Goal: Task Accomplishment & Management: Use online tool/utility

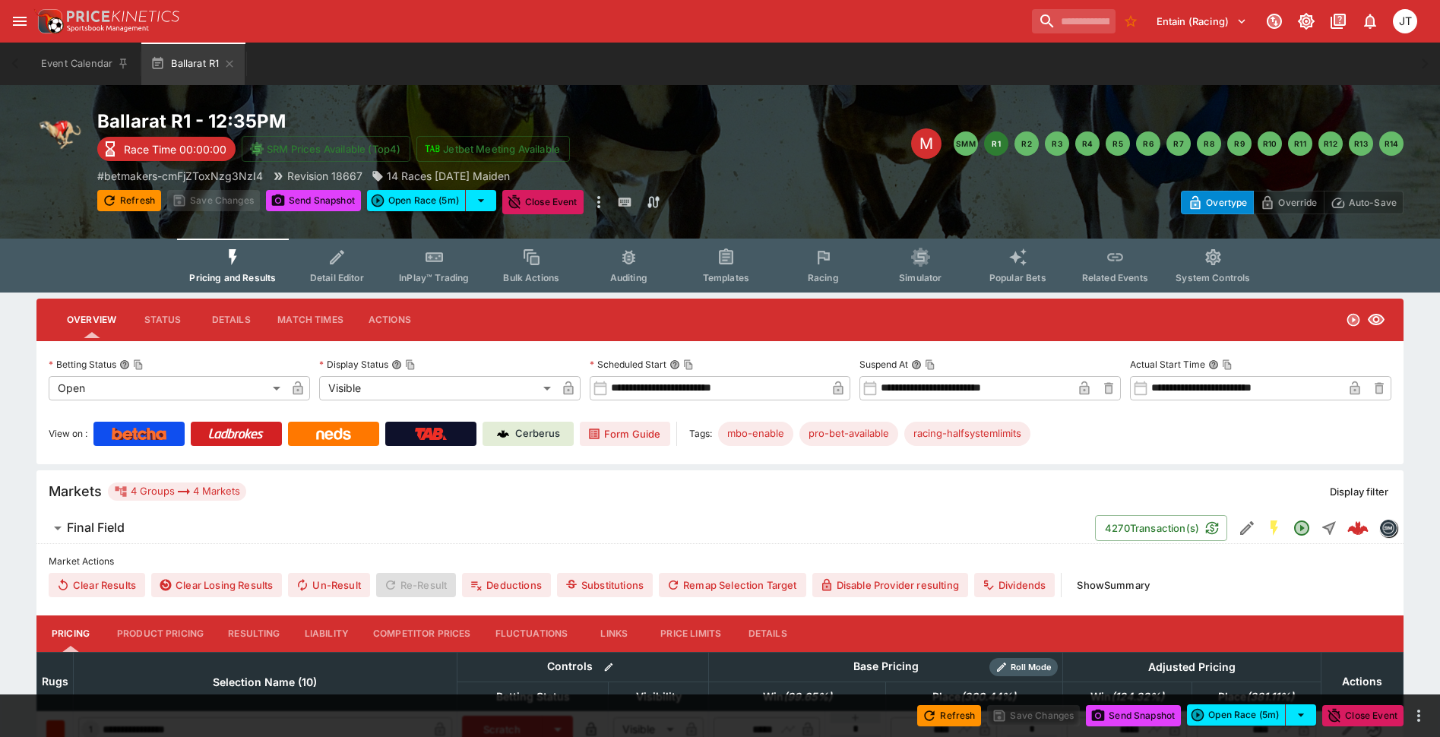
drag, startPoint x: 240, startPoint y: 642, endPoint x: 250, endPoint y: 638, distance: 10.9
click at [240, 642] on button "Resulting" at bounding box center [254, 634] width 76 height 36
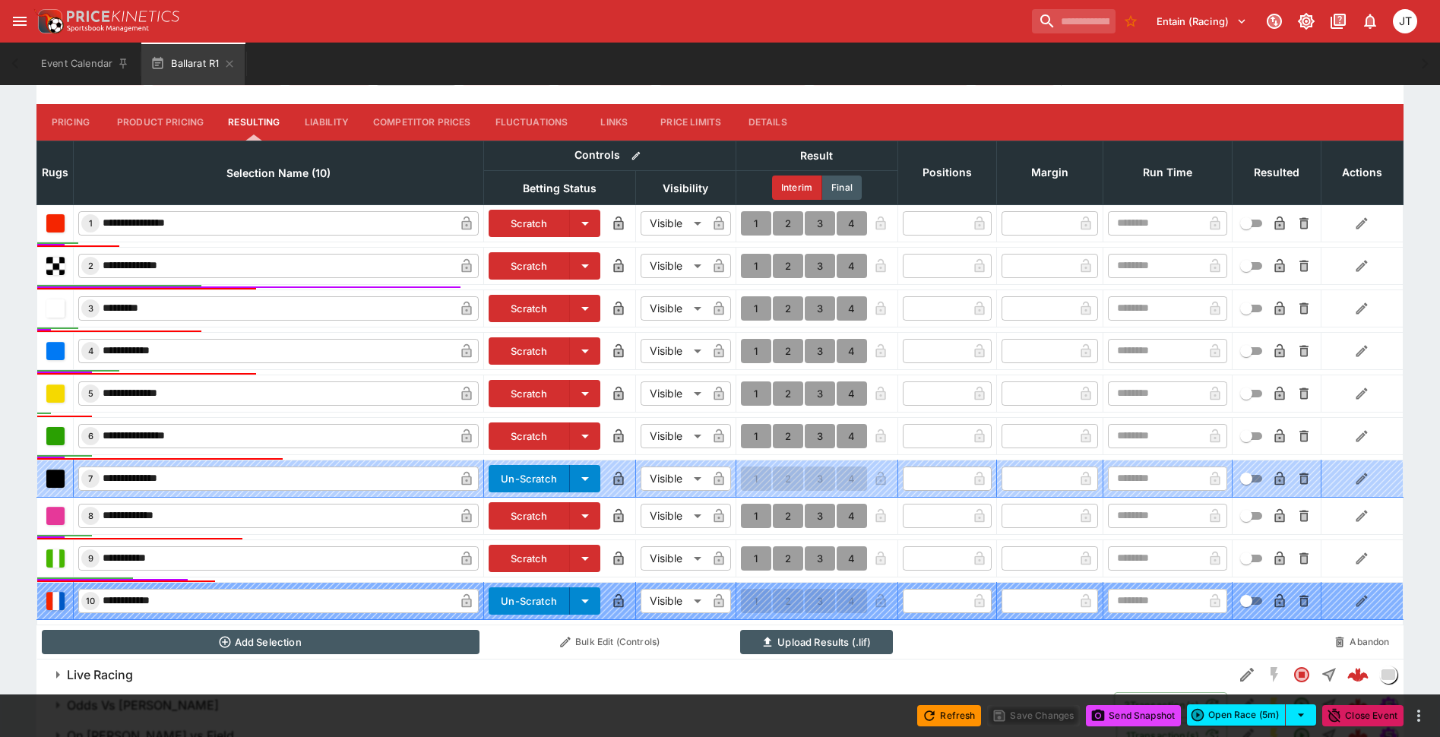
scroll to position [532, 0]
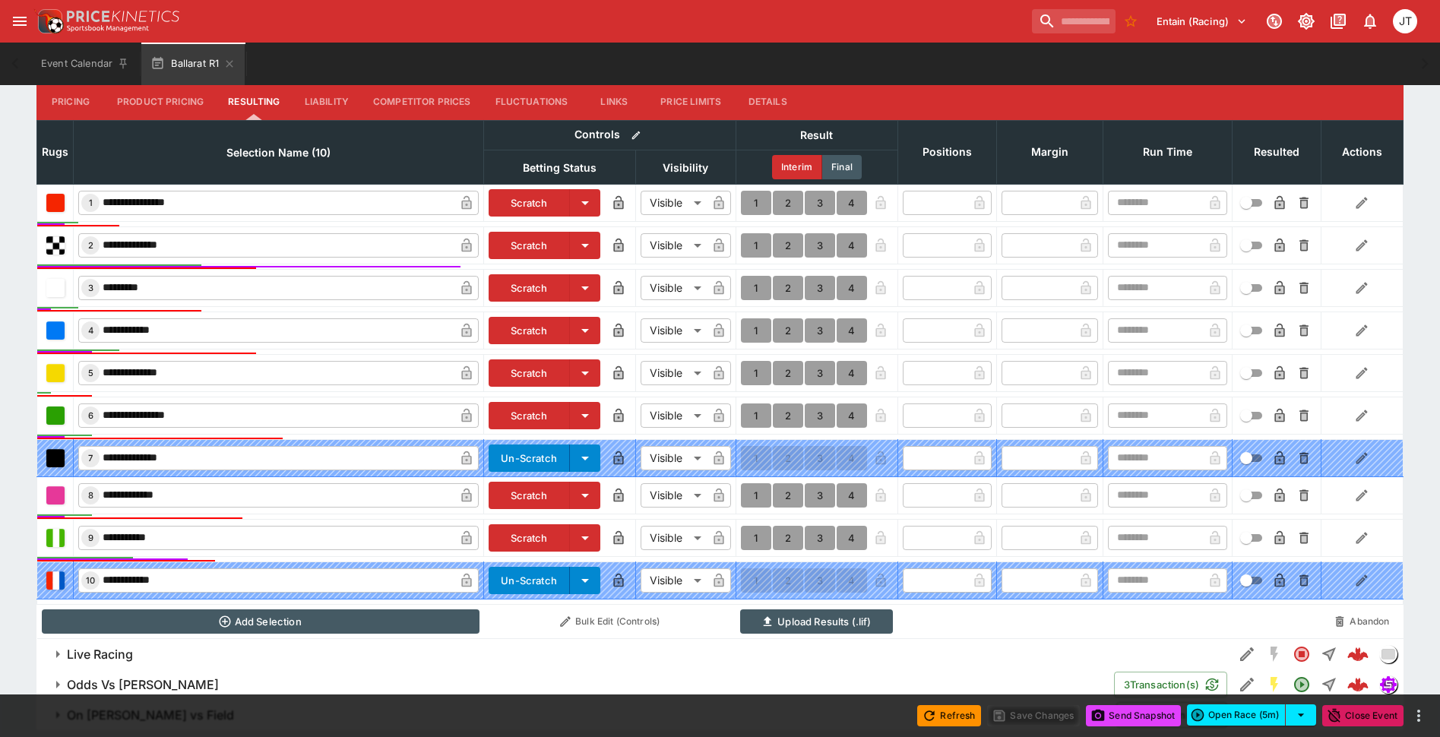
click at [746, 540] on button "1" at bounding box center [756, 538] width 30 height 24
type input "*"
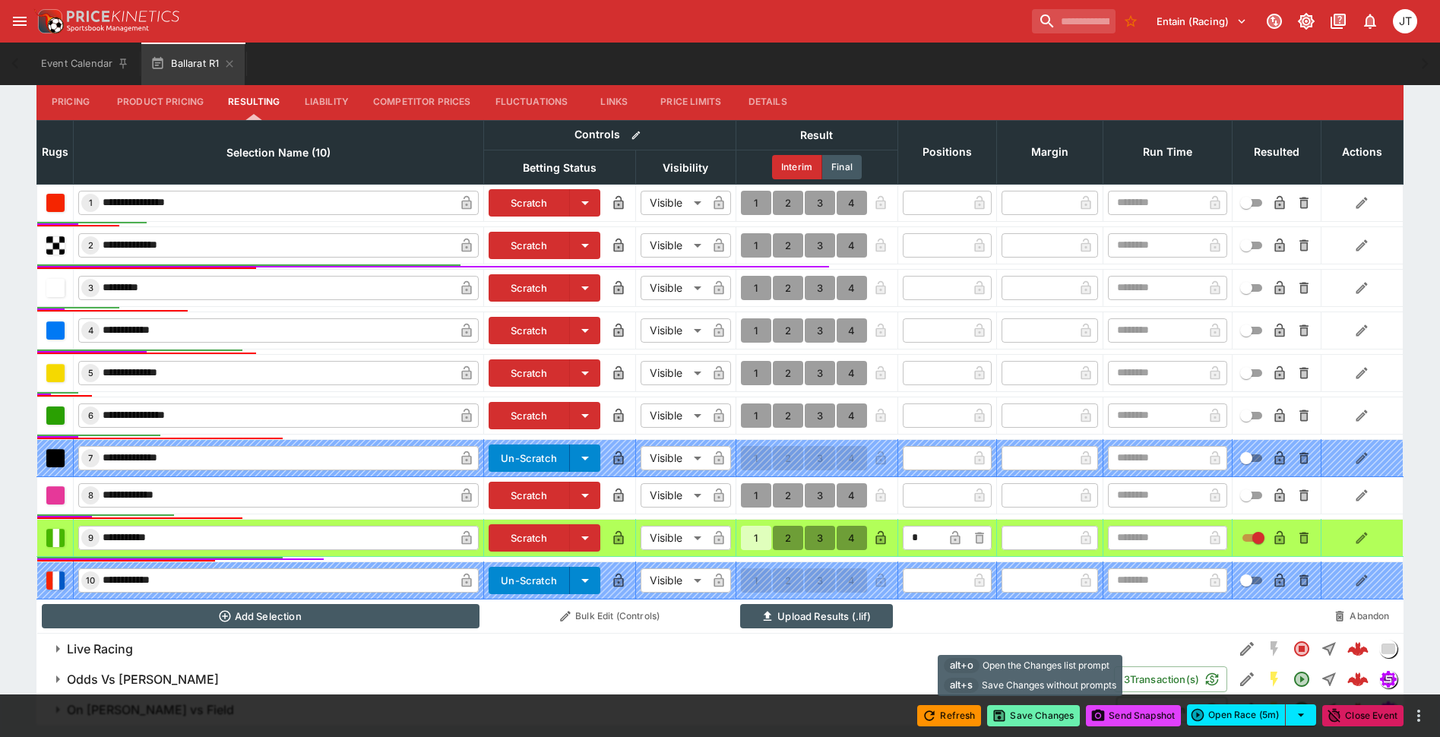
click at [1021, 711] on button "Save Changes" at bounding box center [1033, 715] width 93 height 21
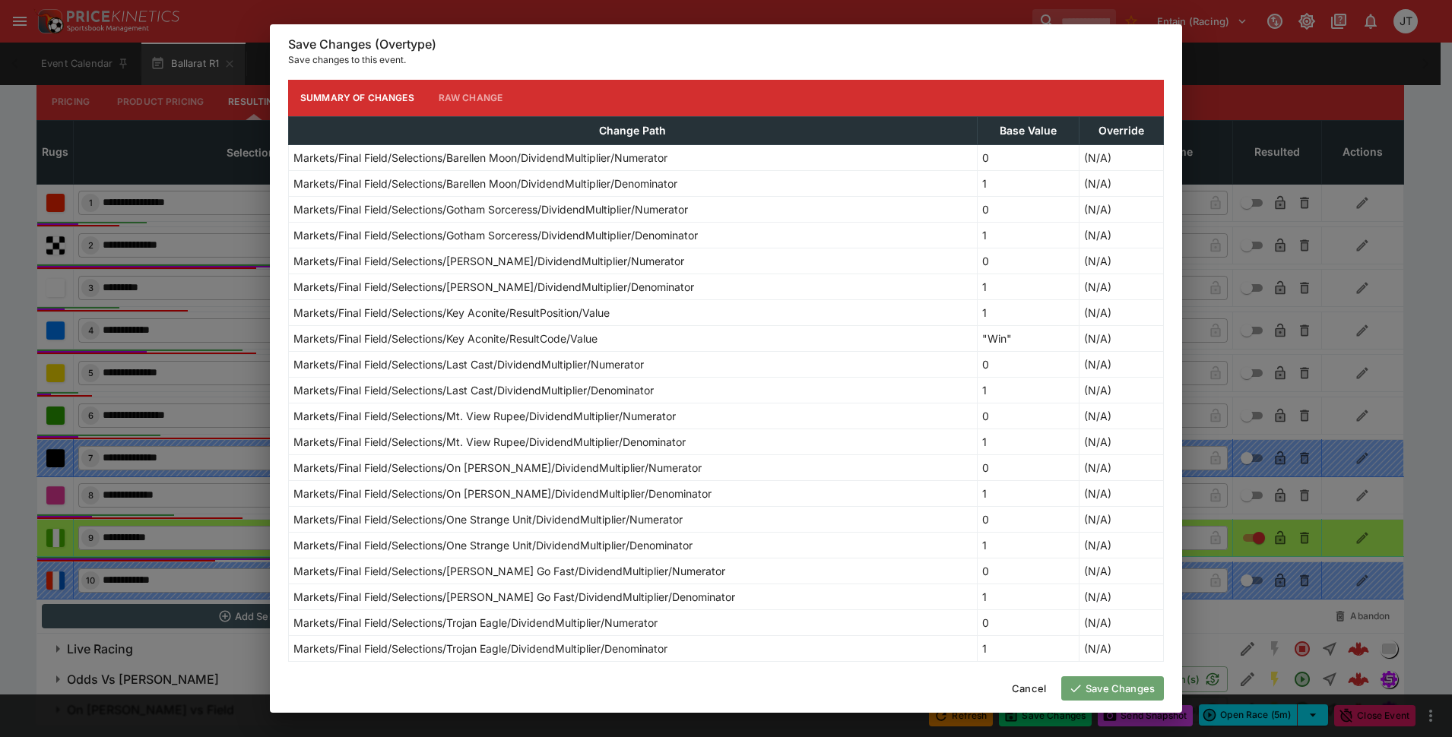
click at [1091, 689] on button "Save Changes" at bounding box center [1112, 688] width 103 height 24
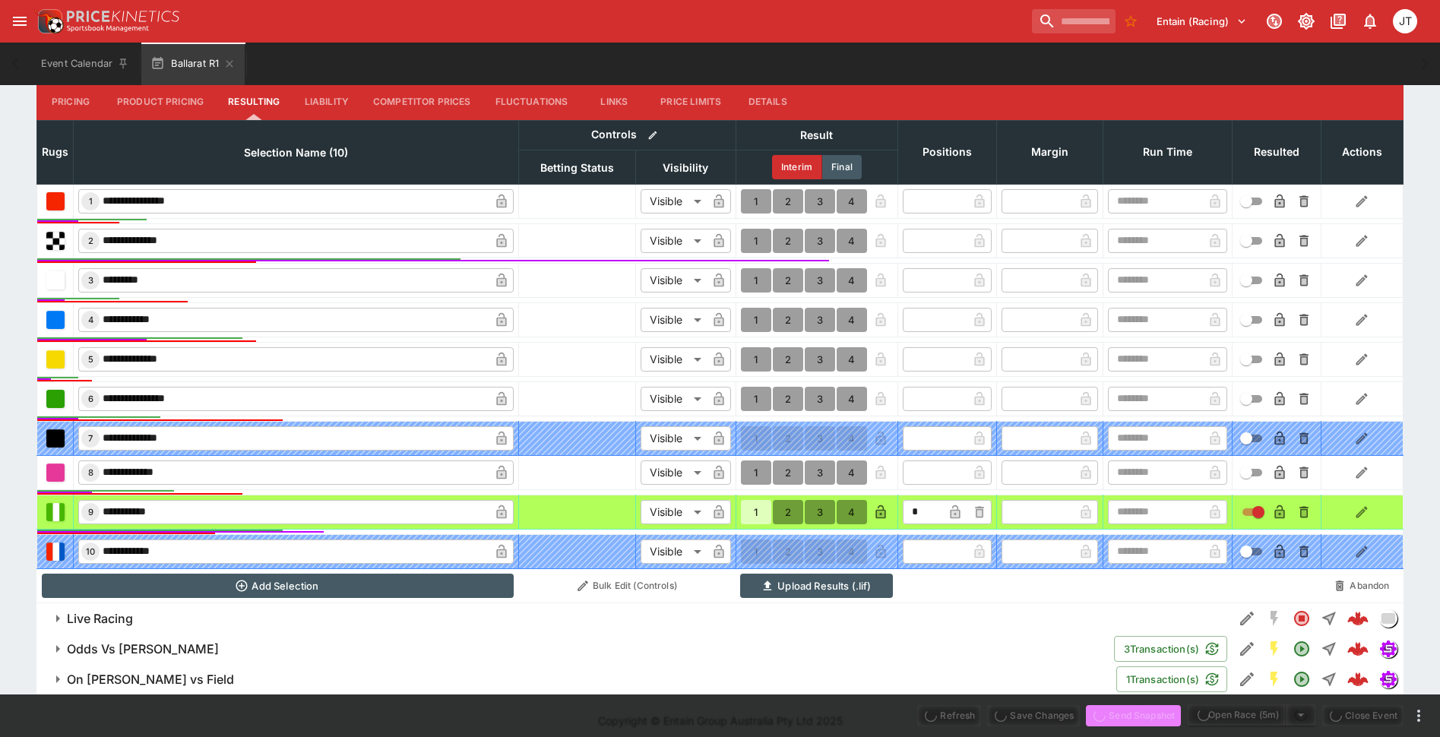
type input "**********"
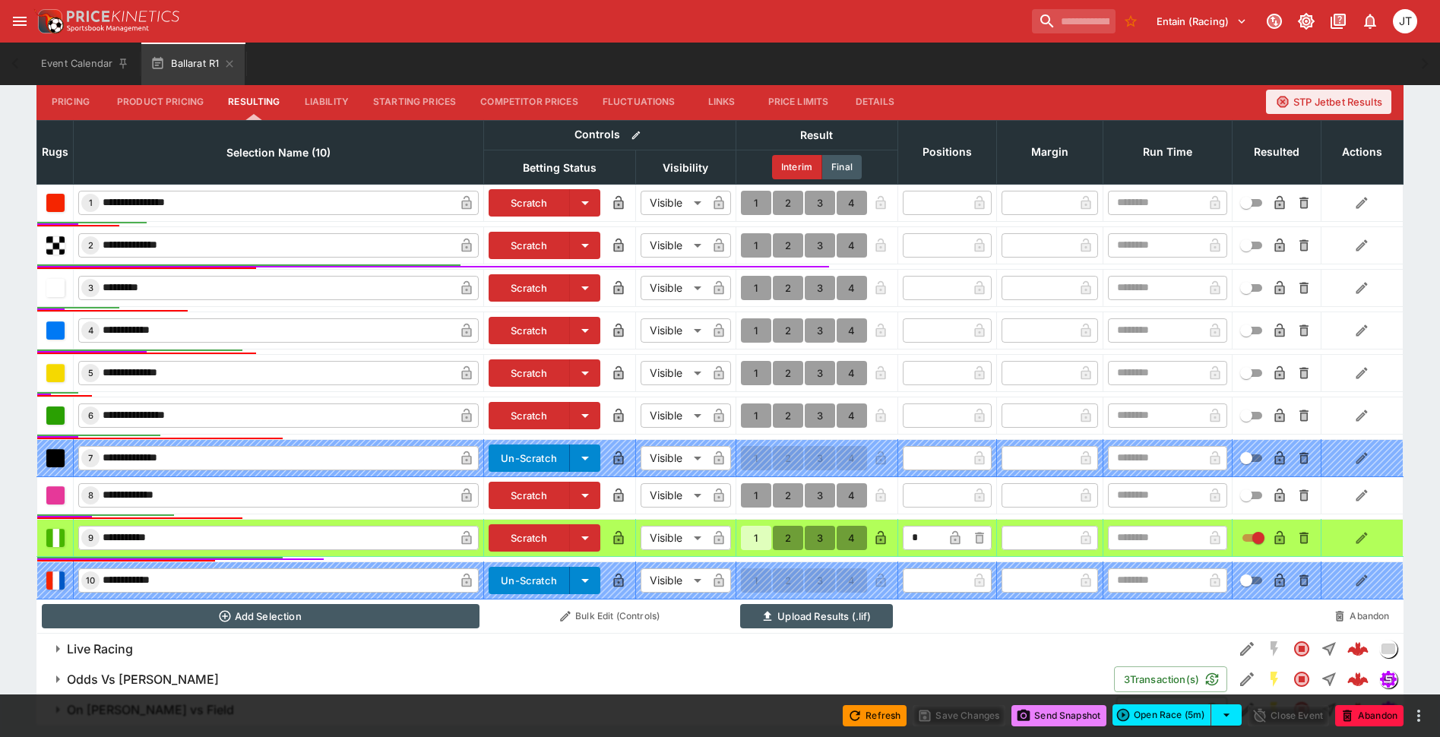
click at [1053, 717] on button "Send Snapshot" at bounding box center [1059, 715] width 95 height 21
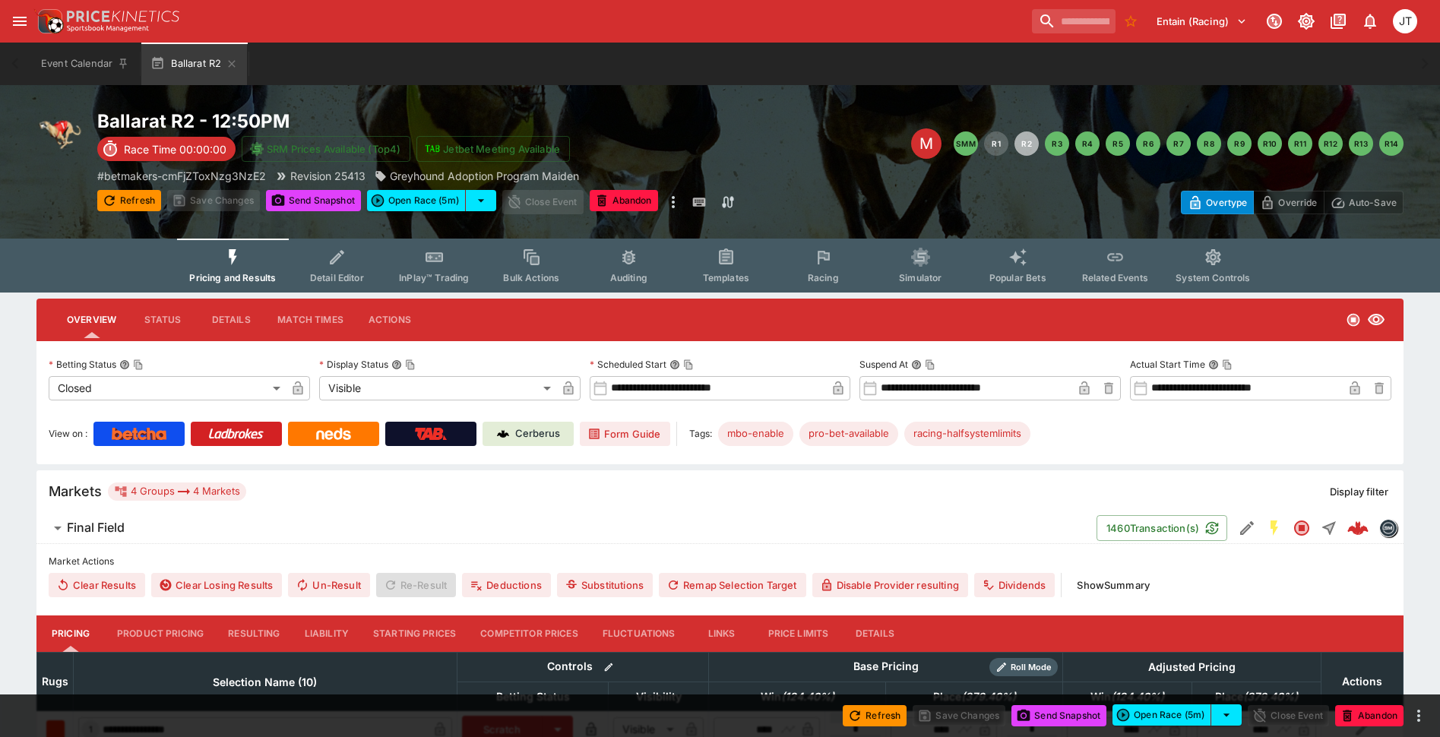
click at [254, 641] on button "Resulting" at bounding box center [254, 634] width 76 height 36
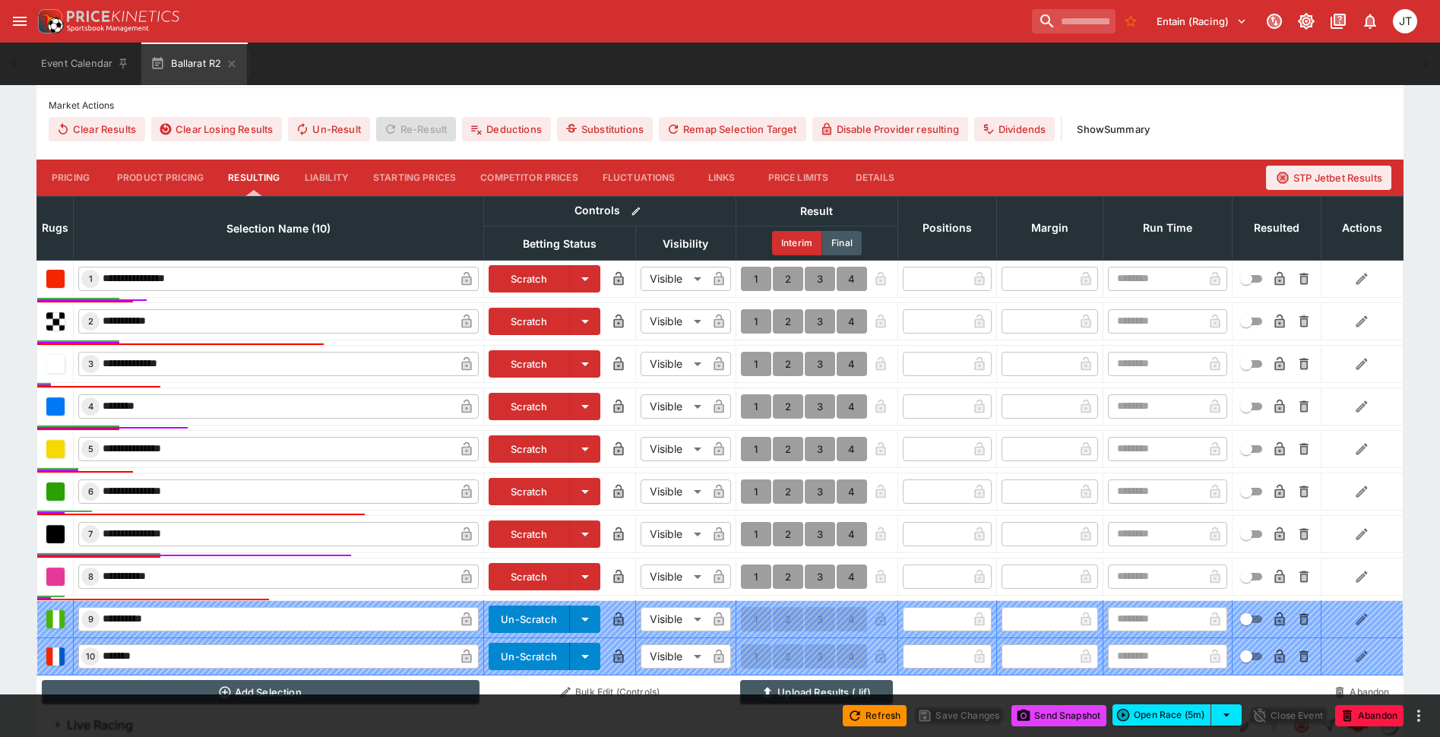
scroll to position [458, 0]
click at [755, 540] on button "1" at bounding box center [756, 534] width 30 height 24
type input "*"
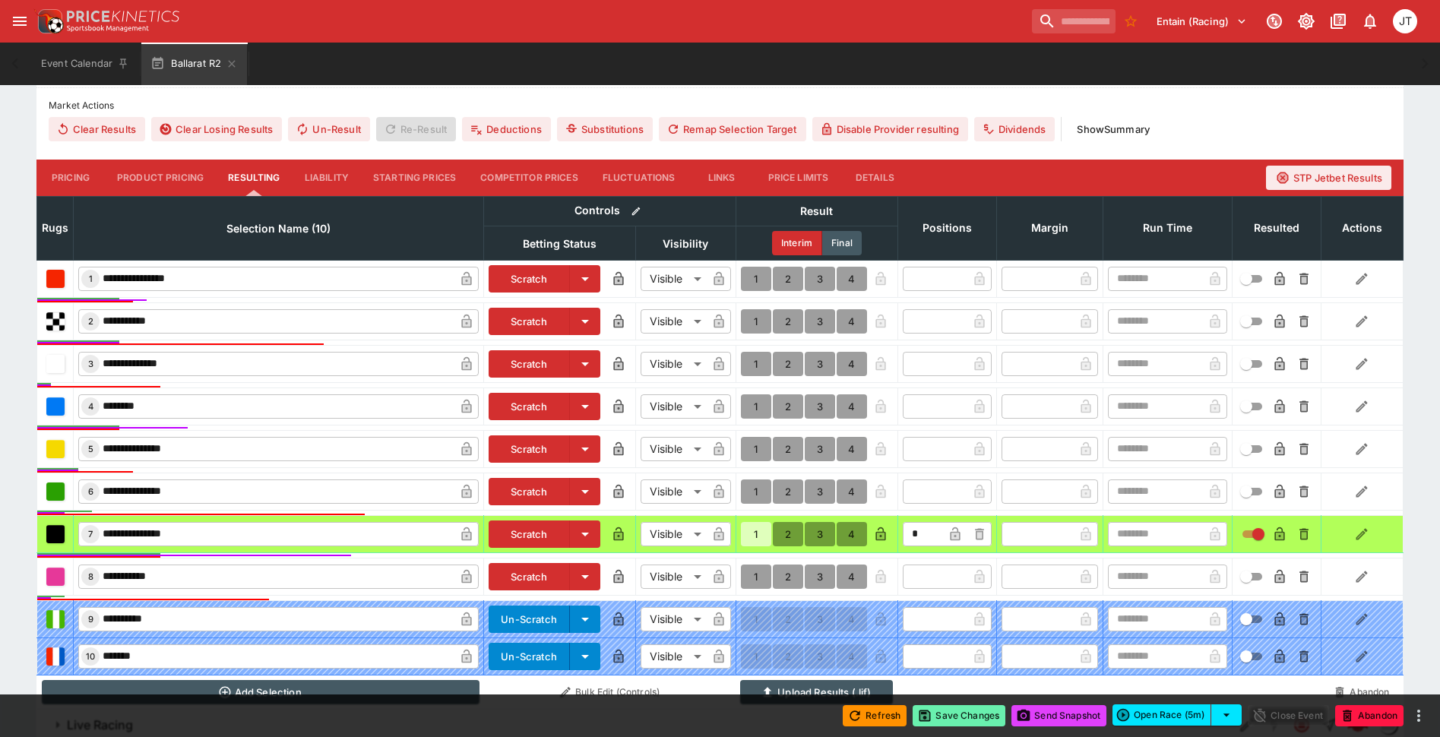
click at [945, 708] on button "Save Changes" at bounding box center [959, 715] width 93 height 21
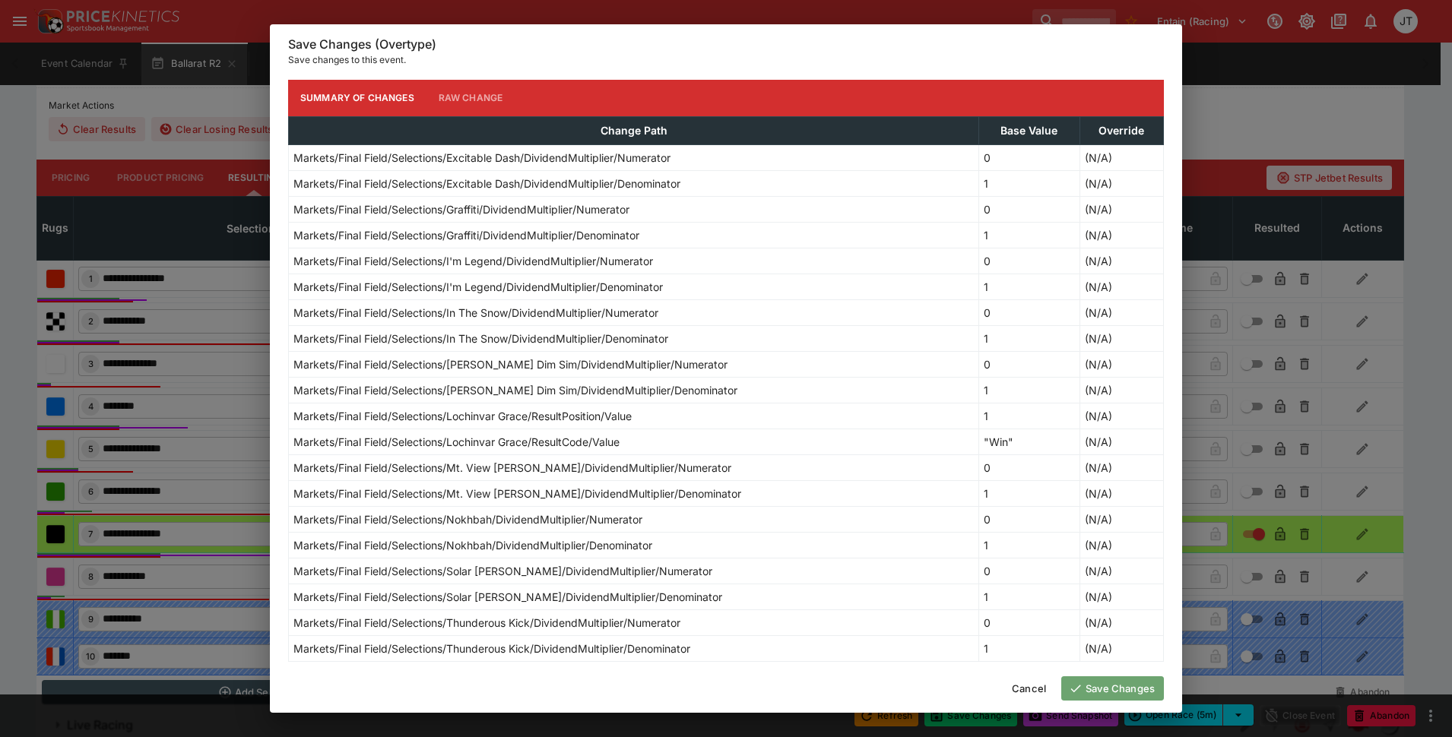
click at [1103, 686] on button "Save Changes" at bounding box center [1112, 688] width 103 height 24
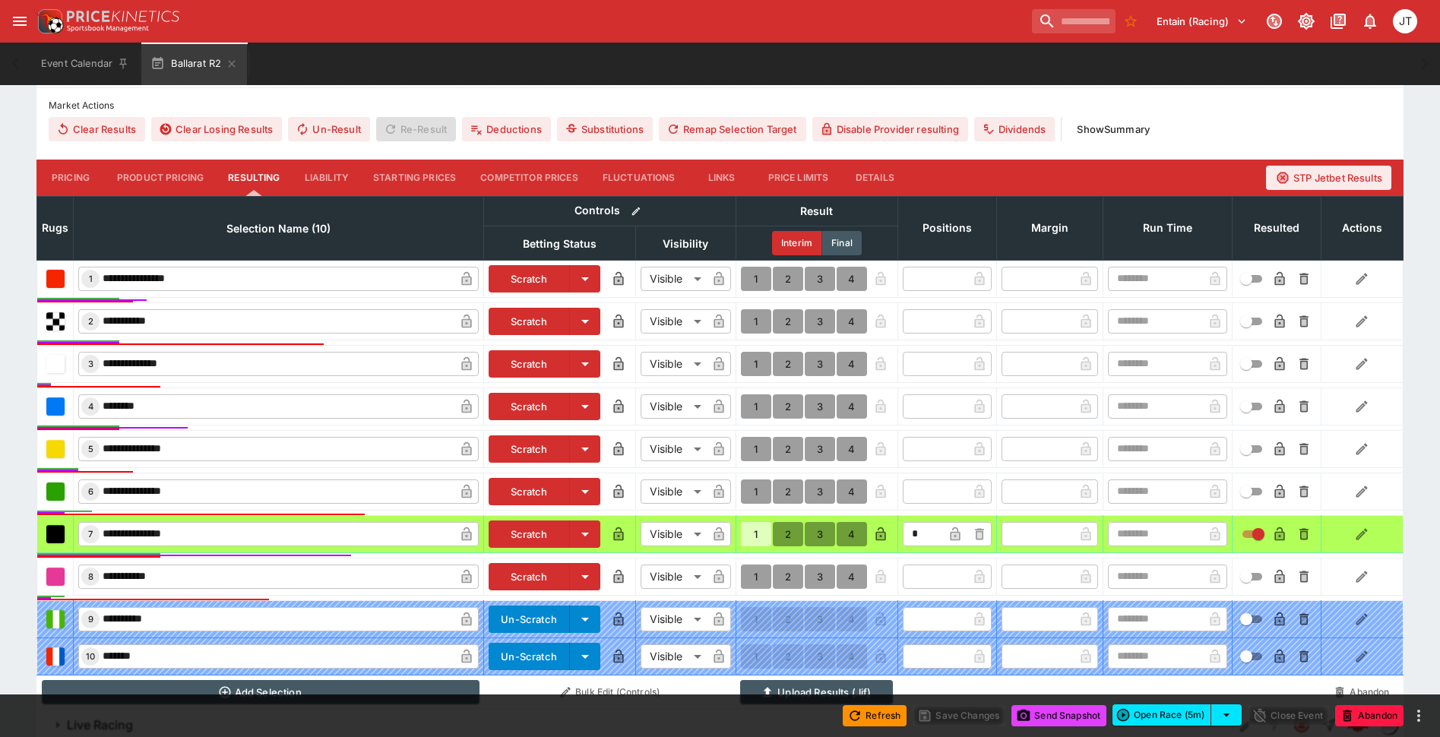
click at [1047, 718] on button "Send Snapshot" at bounding box center [1059, 715] width 95 height 21
